Goal: Information Seeking & Learning: Learn about a topic

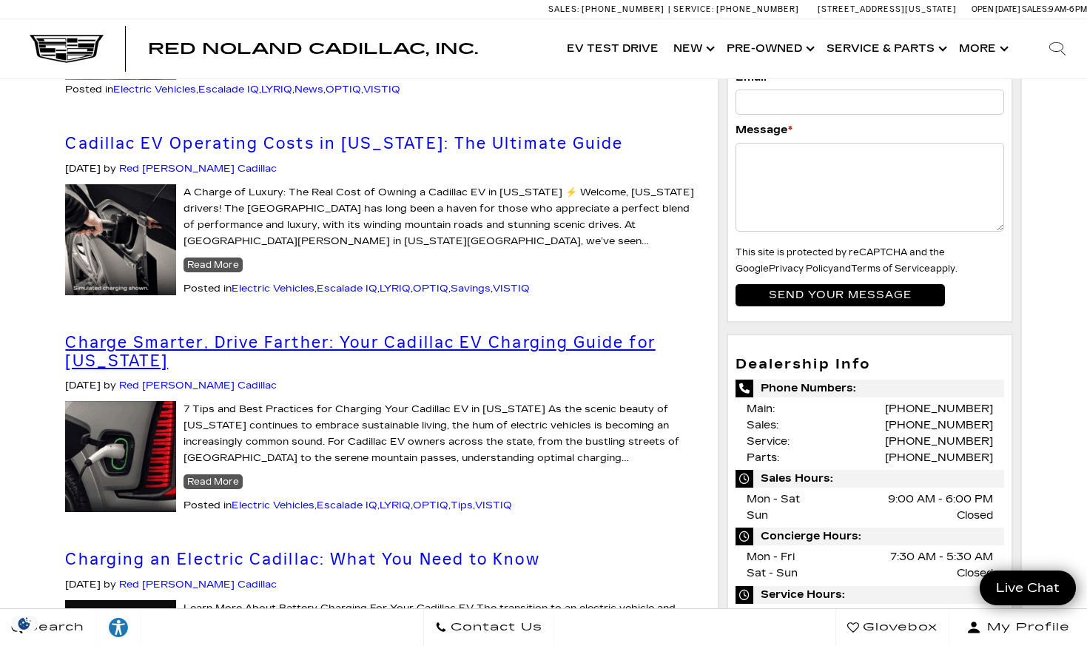
click at [312, 332] on link "Charge Smarter, Drive Farther: Your Cadillac EV Charging Guide for [US_STATE]" at bounding box center [360, 351] width 590 height 38
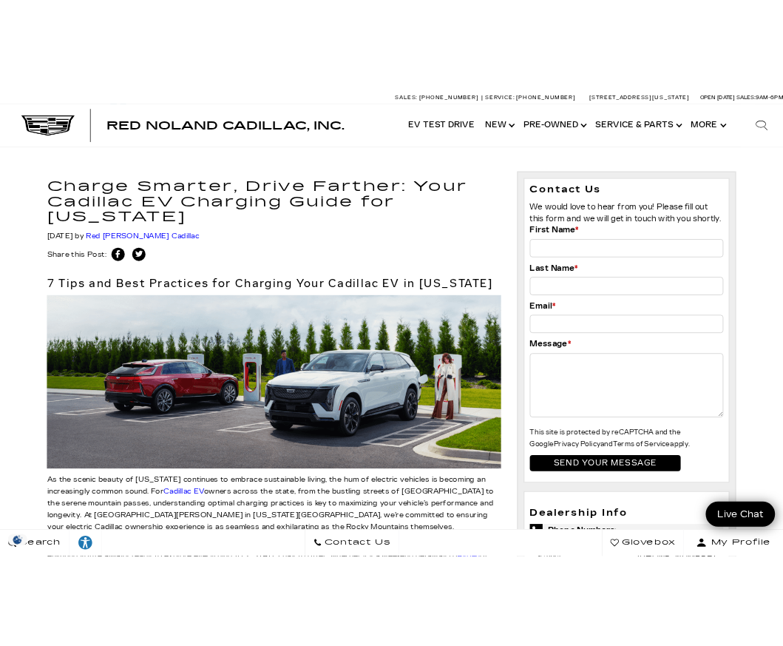
scroll to position [12, 0]
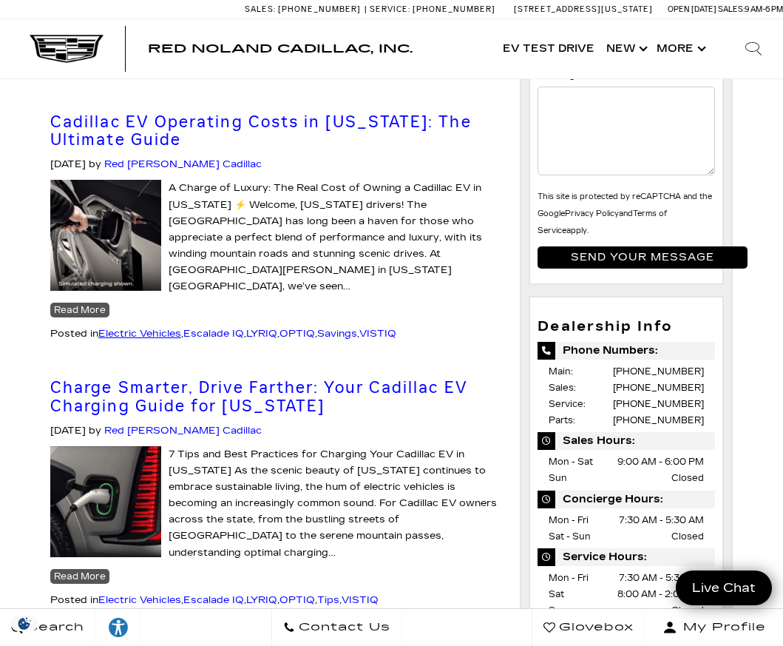
scroll to position [554, 0]
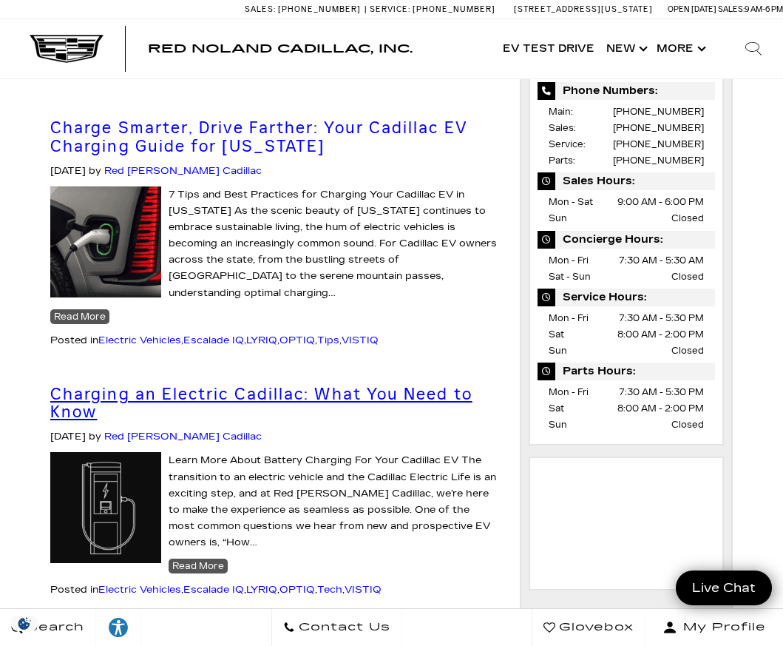
click at [152, 384] on link "Charging an Electric Cadillac: What You Need to Know" at bounding box center [261, 403] width 422 height 38
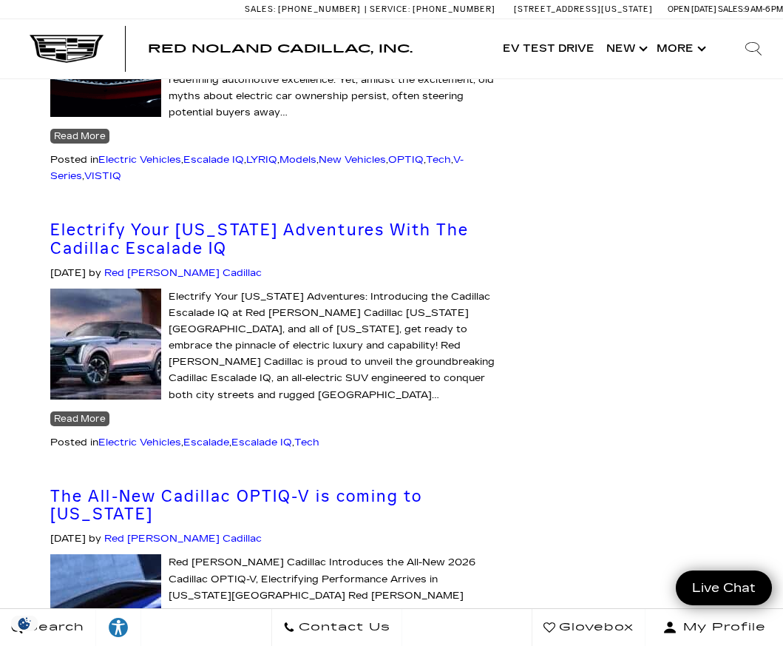
scroll to position [2154, 0]
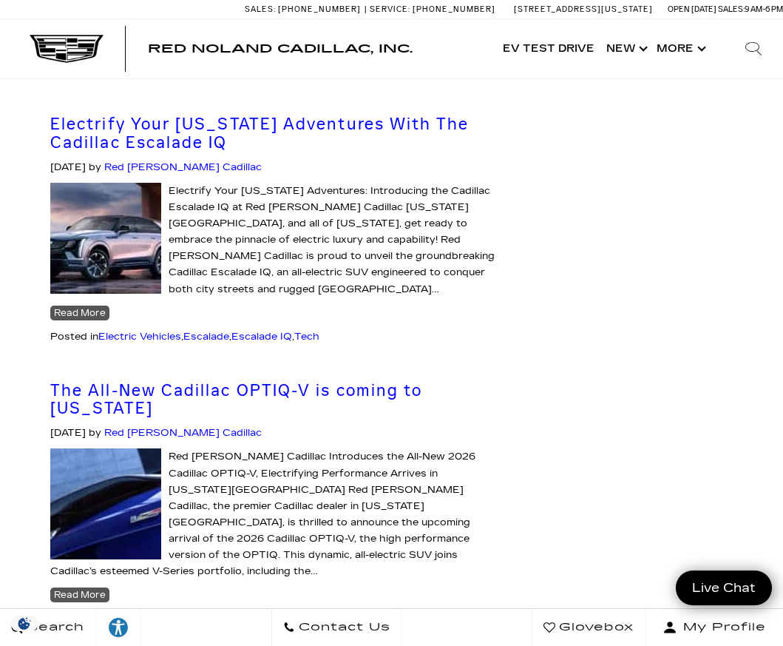
click at [71, 644] on link "Next Page" at bounding box center [76, 650] width 53 height 12
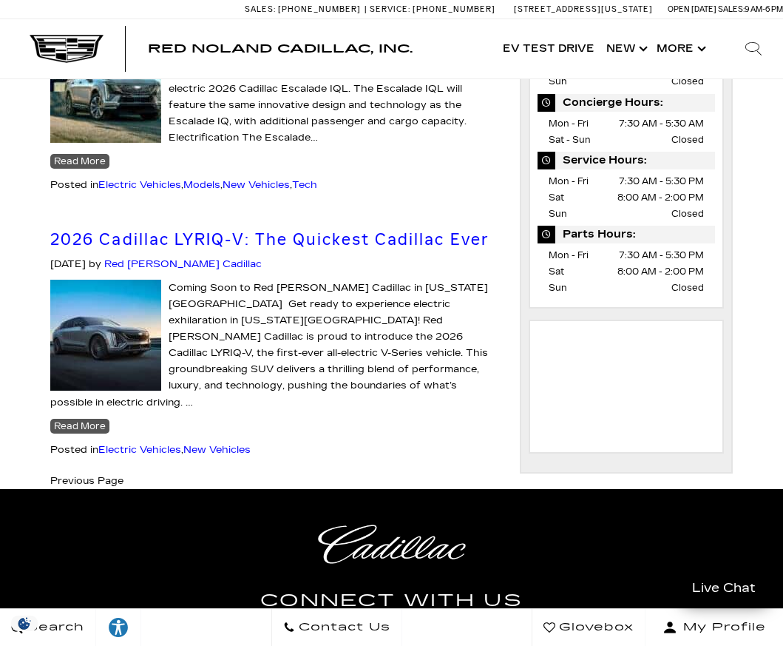
scroll to position [581, 0]
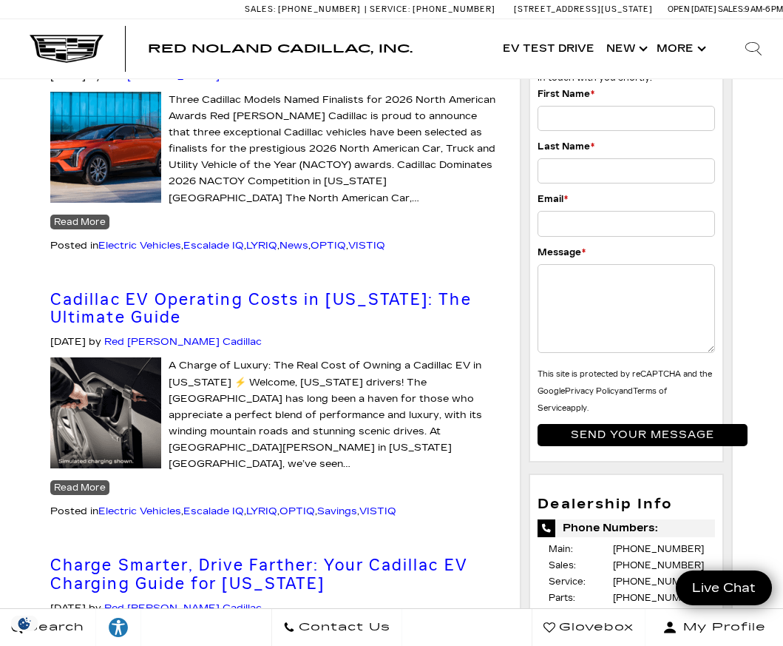
scroll to position [221, 0]
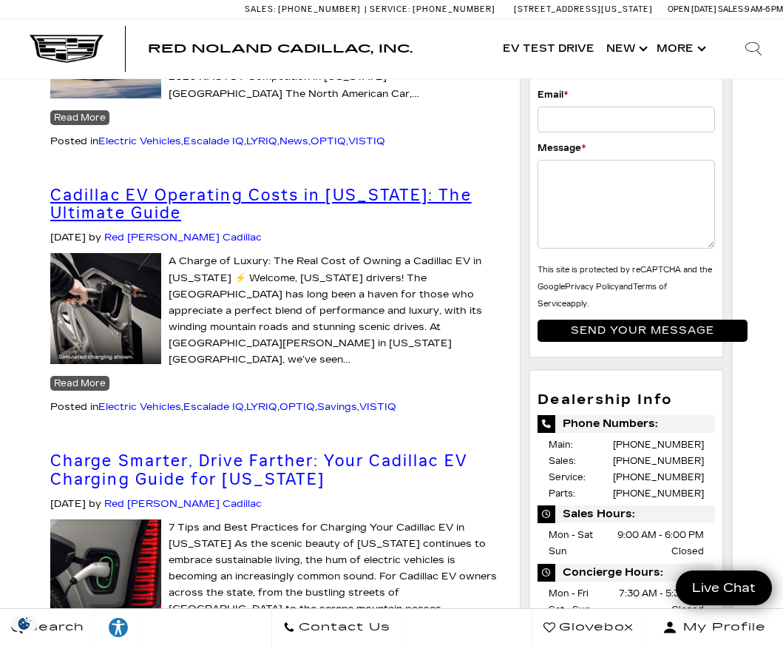
click at [140, 185] on link "Cadillac EV Operating Costs in Colorado: The Ultimate Guide" at bounding box center [261, 204] width 422 height 38
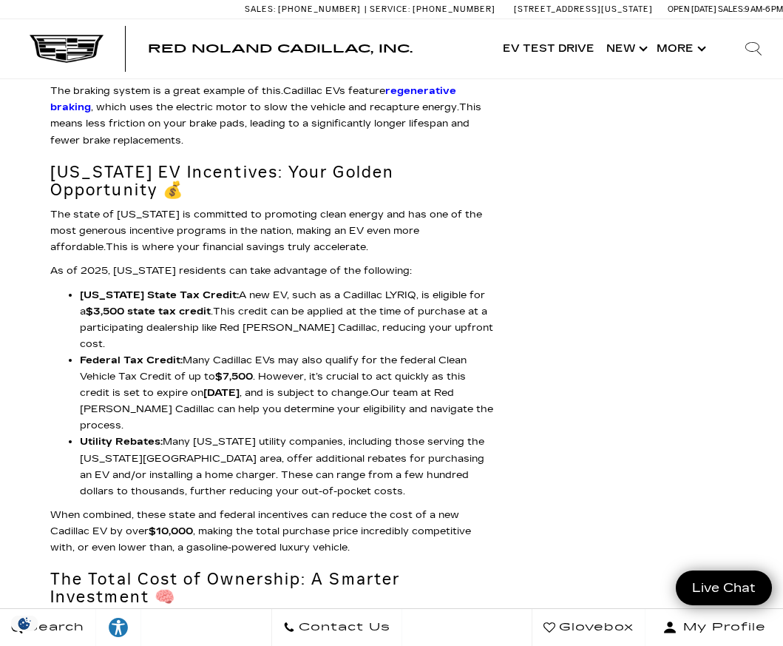
scroll to position [2176, 0]
